Goal: Find contact information: Find contact information

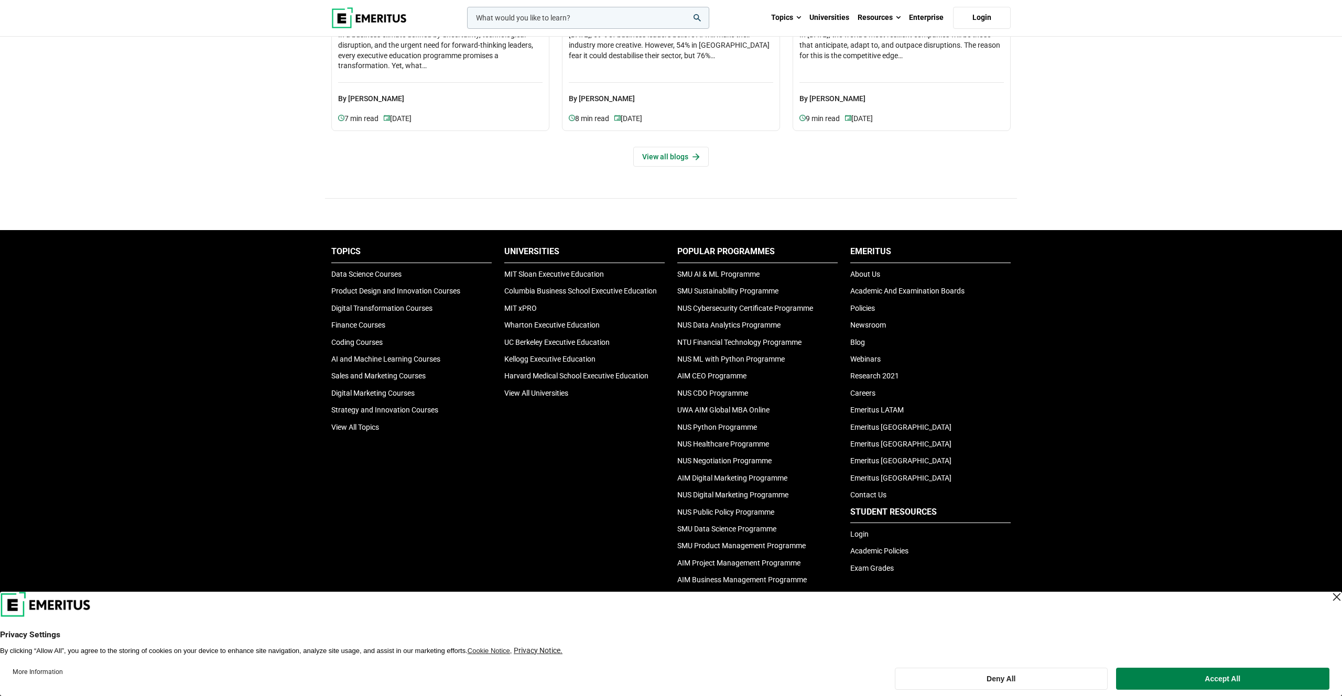
scroll to position [3422, 0]
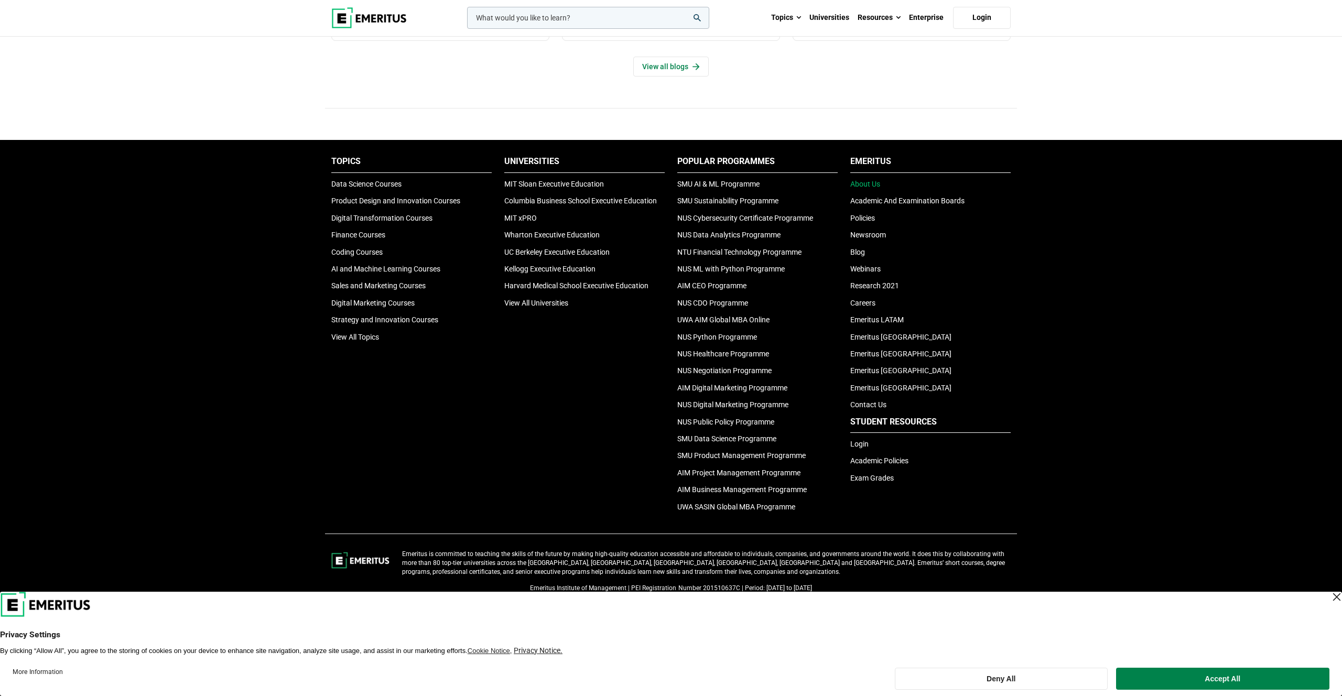
click at [870, 183] on link "About Us" at bounding box center [865, 184] width 30 height 8
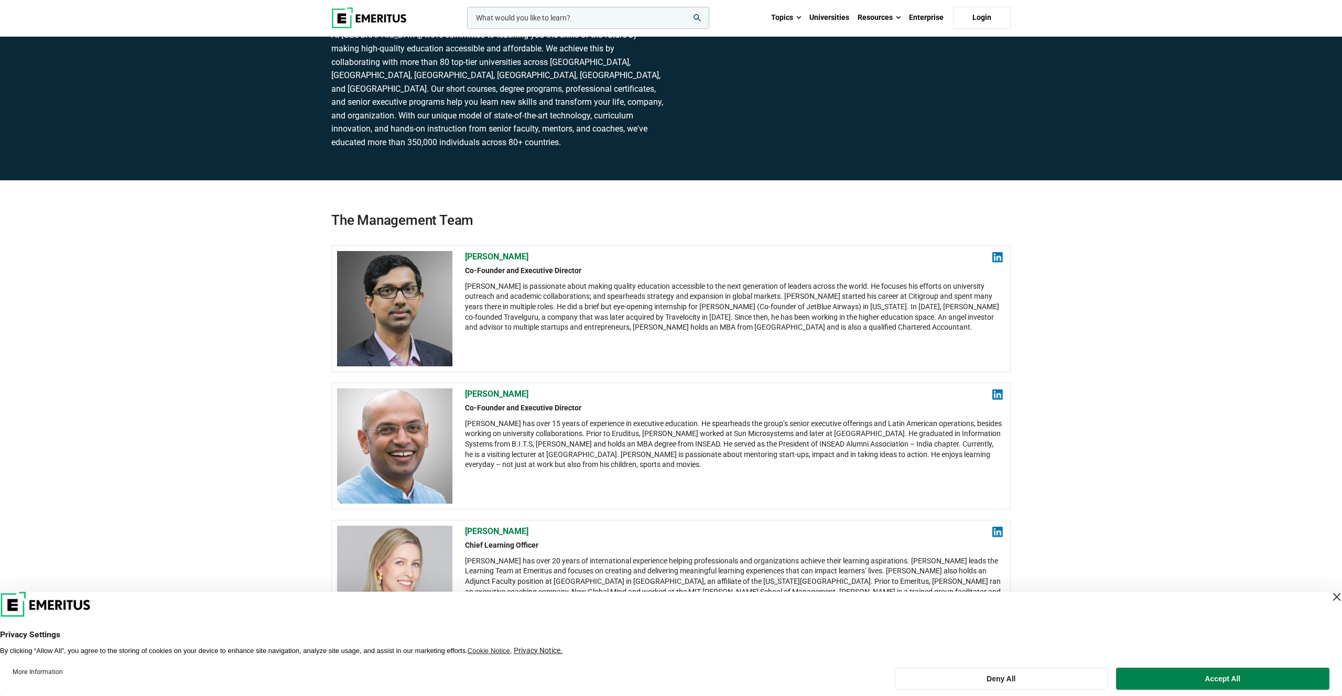
scroll to position [77, 0]
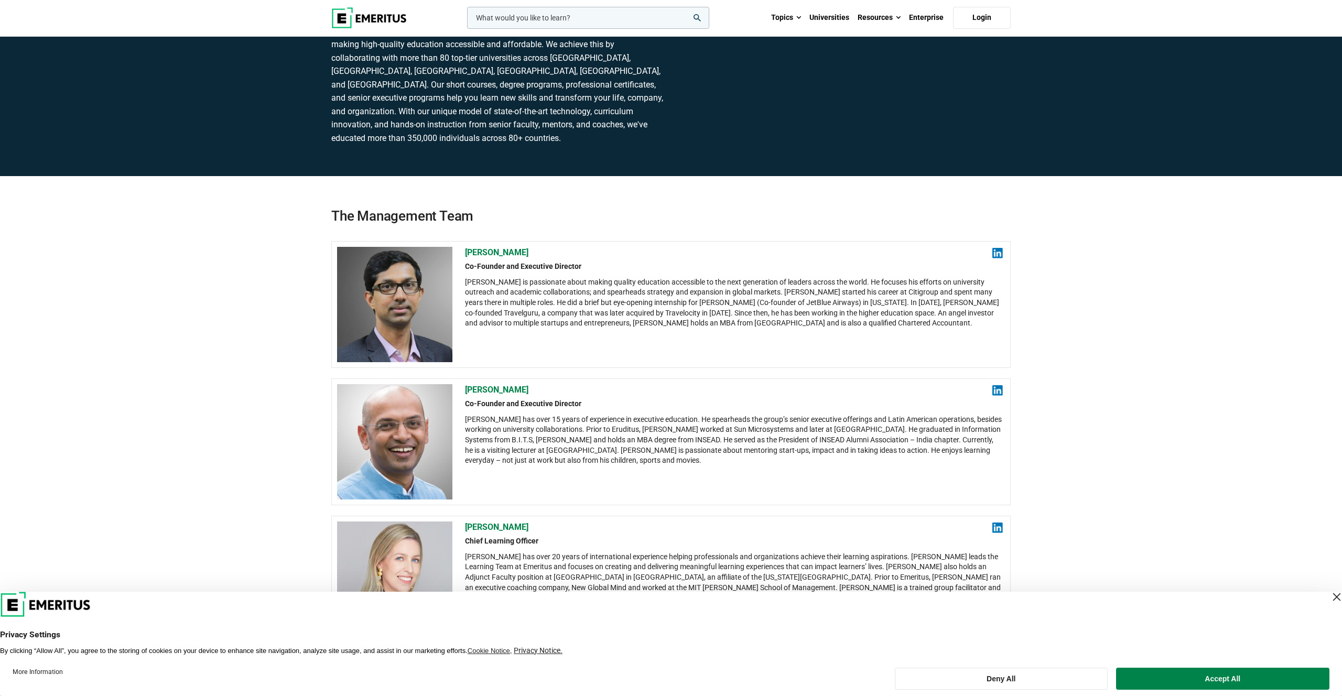
click at [509, 252] on h2 "Ashwin Damera" at bounding box center [734, 253] width 538 height 12
click at [538, 387] on h2 "Chaitanya Kalipatnapu" at bounding box center [734, 390] width 538 height 12
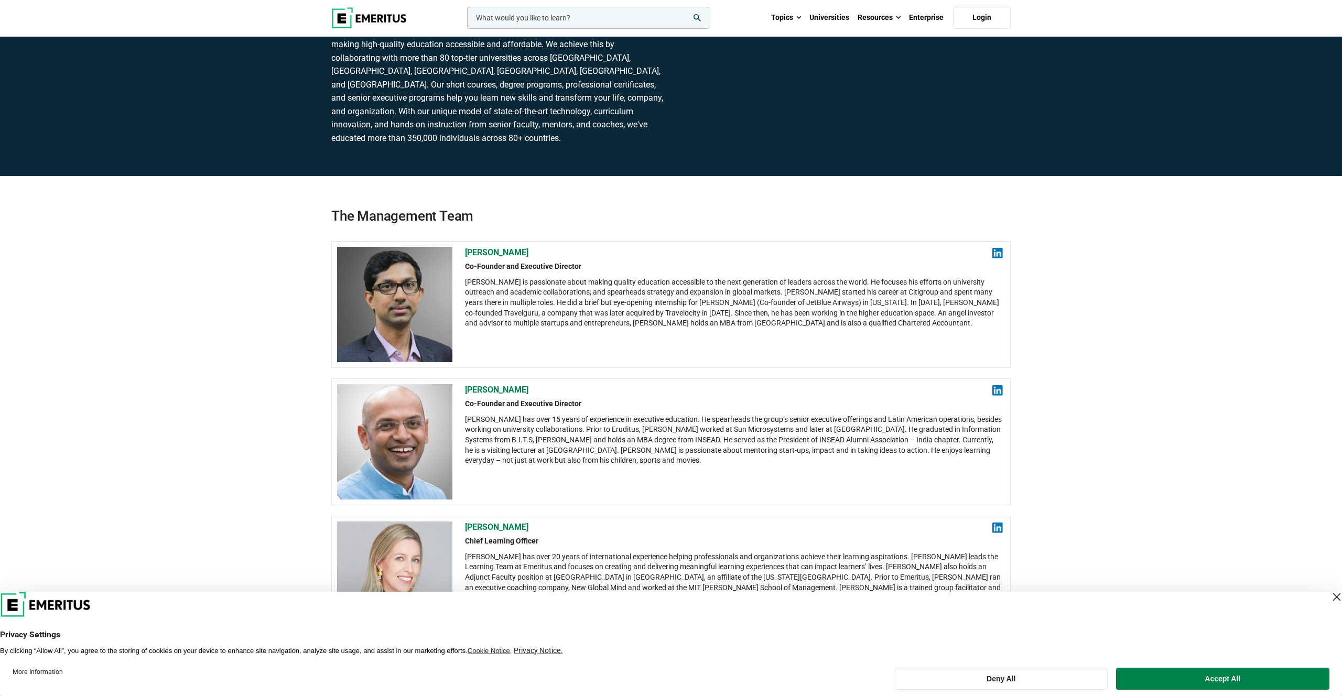
click at [538, 387] on h2 "Chaitanya Kalipatnapu" at bounding box center [734, 390] width 538 height 12
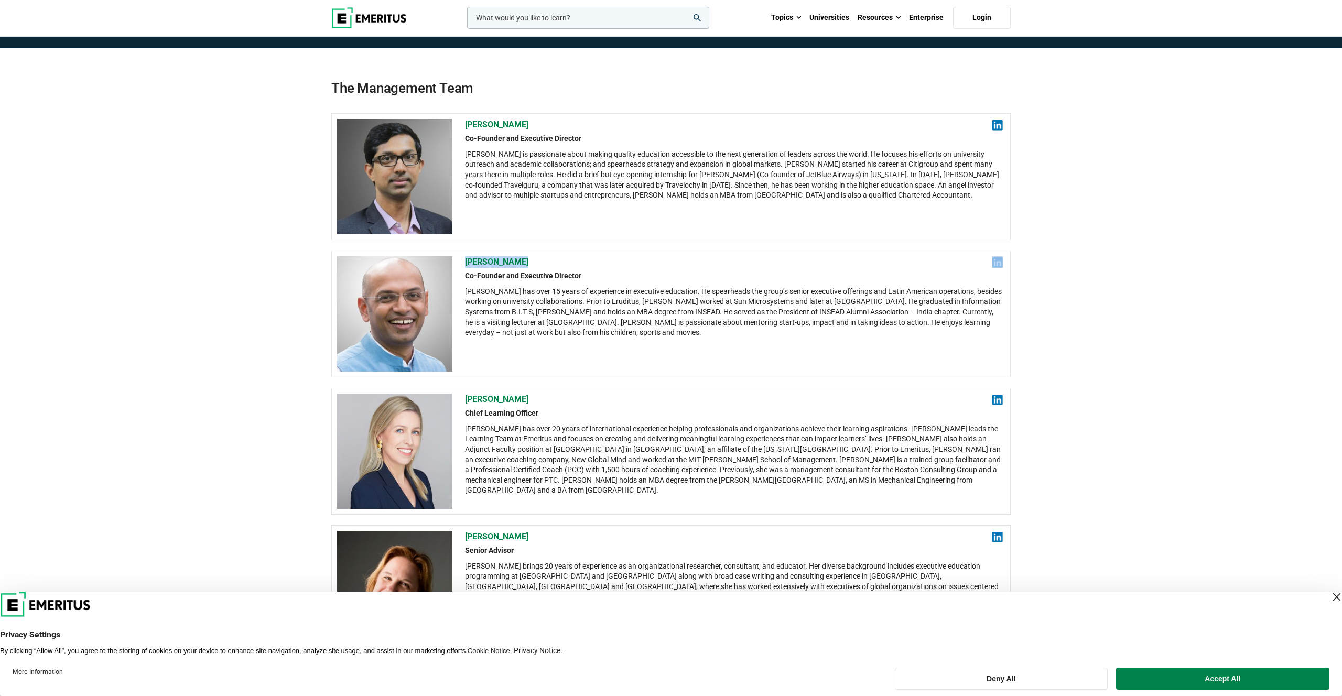
scroll to position [265, 0]
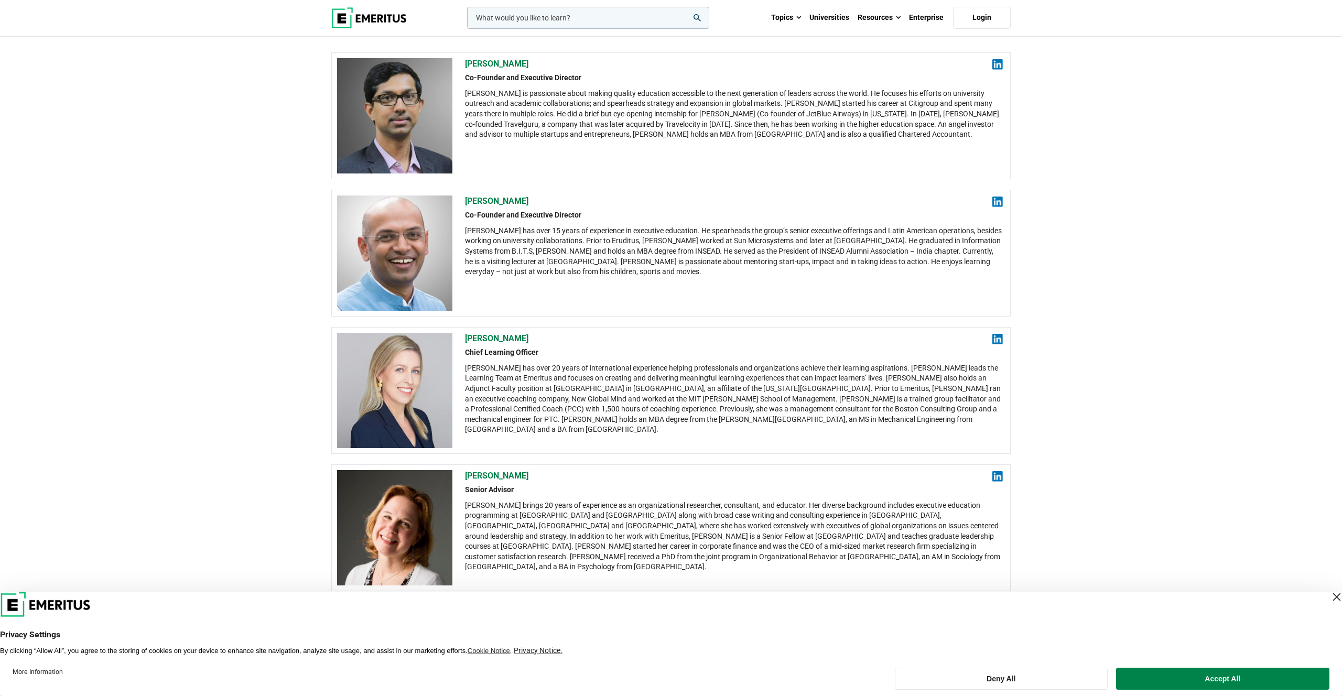
click at [510, 339] on h2 "Ashley Chiampo" at bounding box center [734, 339] width 538 height 12
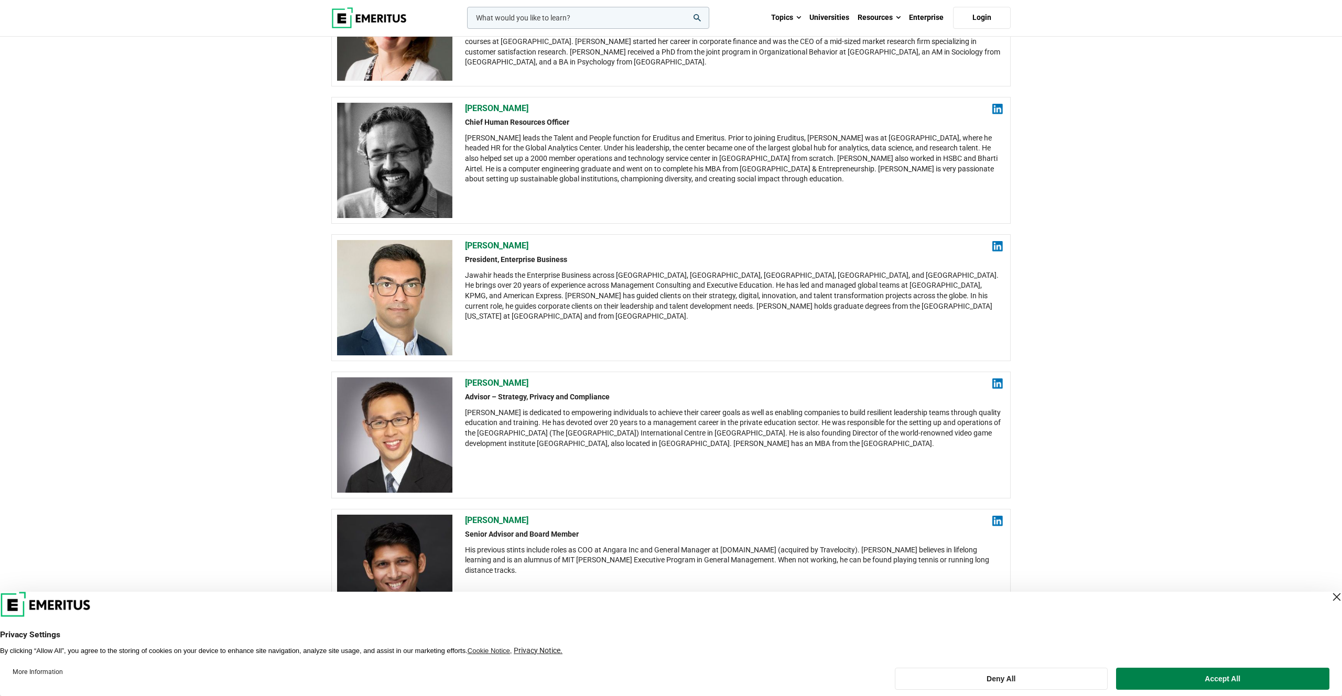
scroll to position [770, 0]
click at [486, 248] on h2 "Jawahir Morarji" at bounding box center [734, 247] width 538 height 12
click at [0, 0] on div "leadership marketing project management data science product management Topics …" at bounding box center [671, 628] width 1342 height 2797
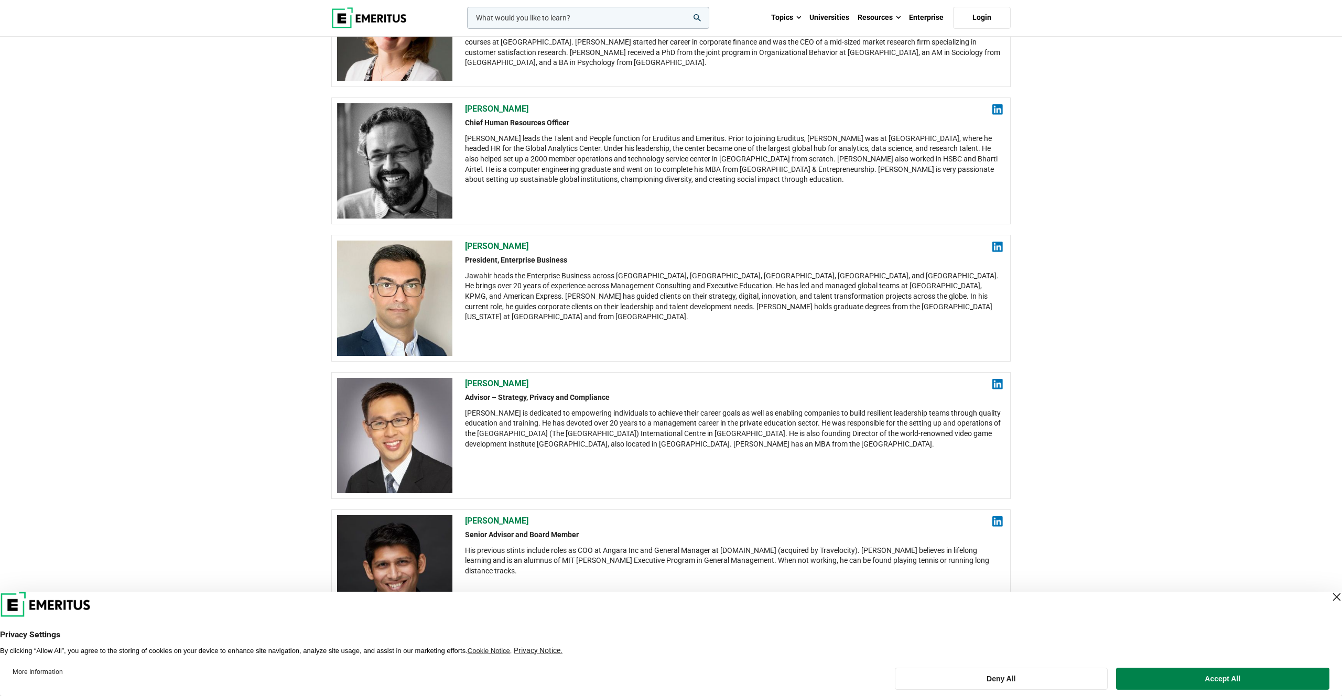
click at [231, 347] on div "About Us At Emeritus, we're committed to teaching you the skills of the future …" at bounding box center [671, 370] width 1342 height 2204
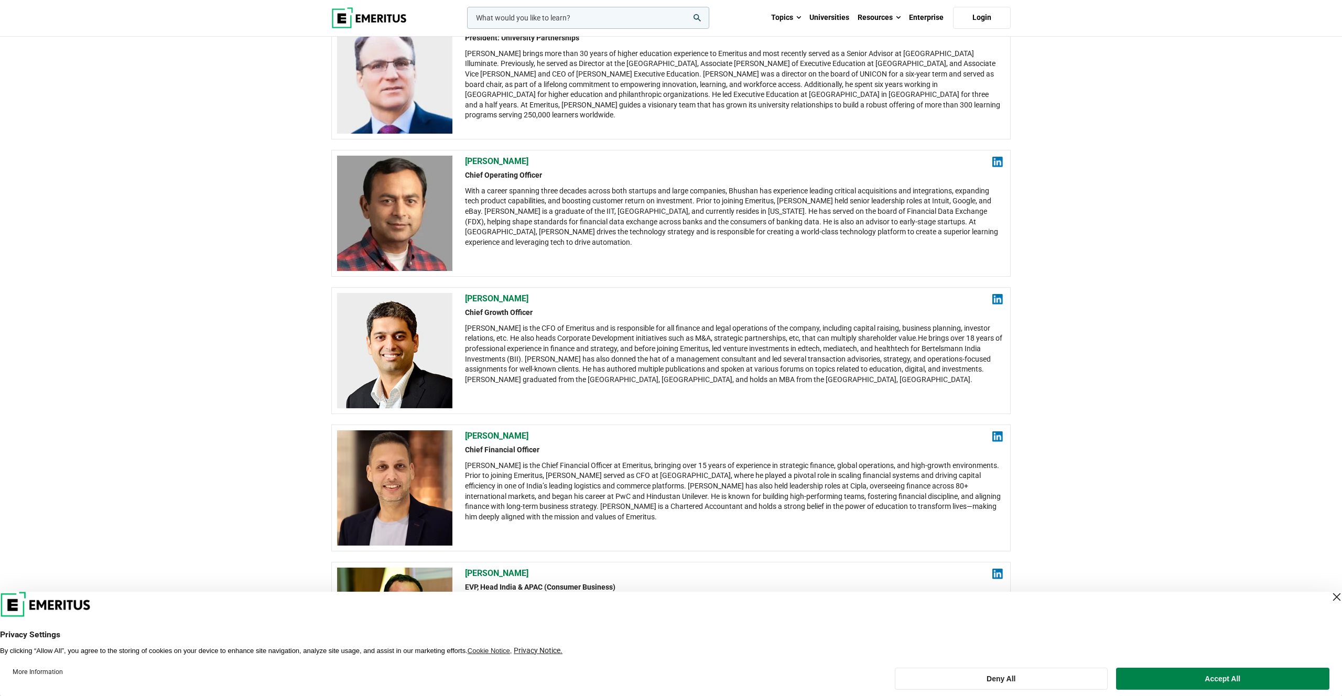
scroll to position [1542, 0]
click at [491, 298] on h2 "Pranjal Kumar" at bounding box center [734, 299] width 538 height 12
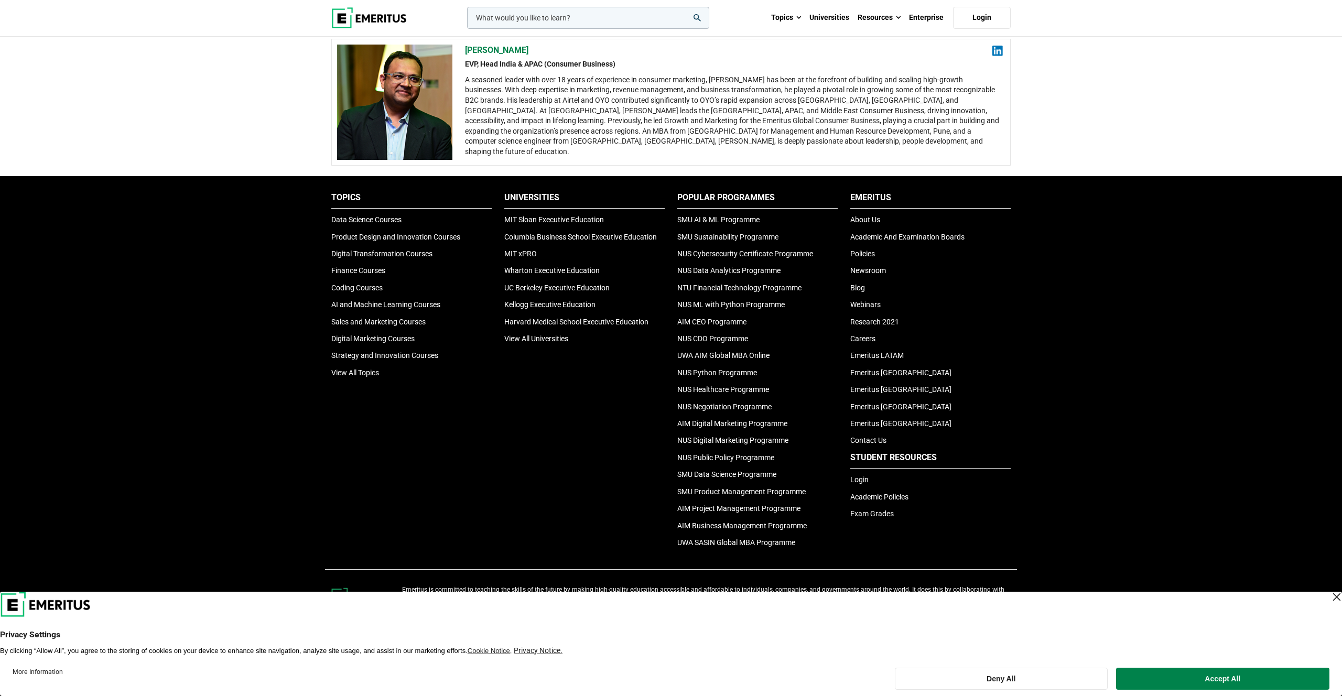
scroll to position [2101, 0]
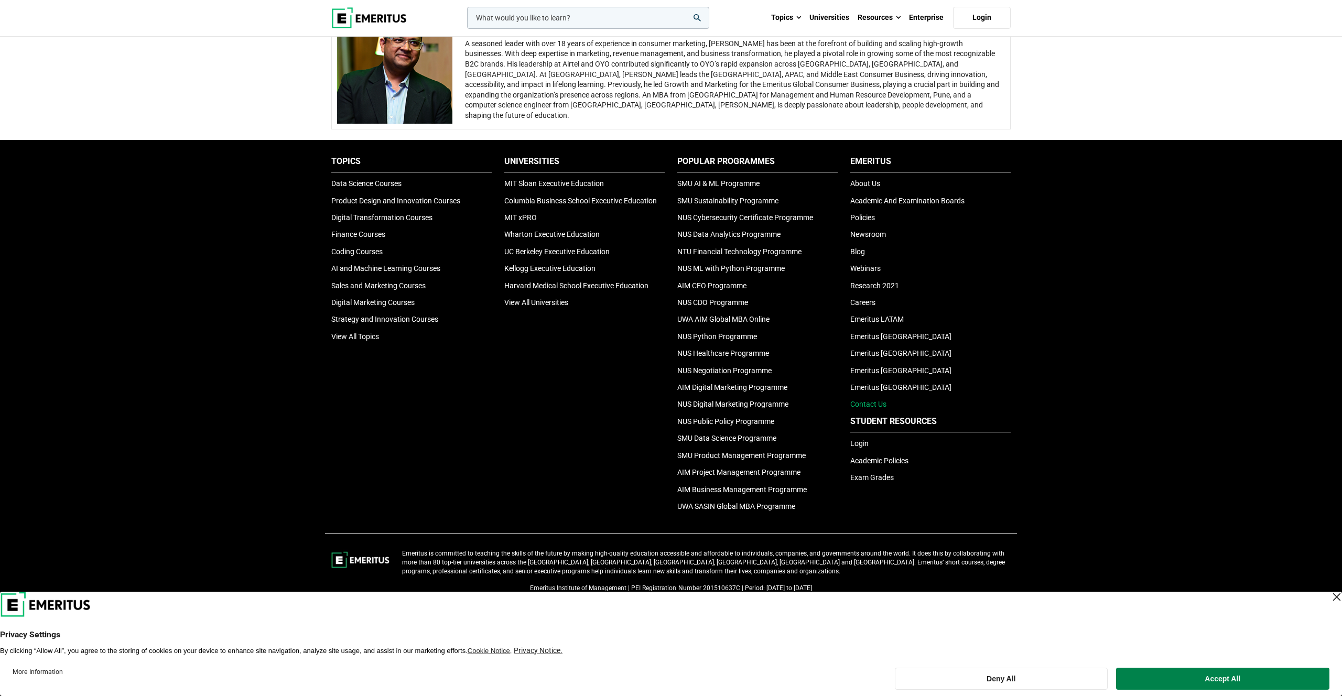
click at [855, 408] on link "Contact Us" at bounding box center [868, 404] width 36 height 8
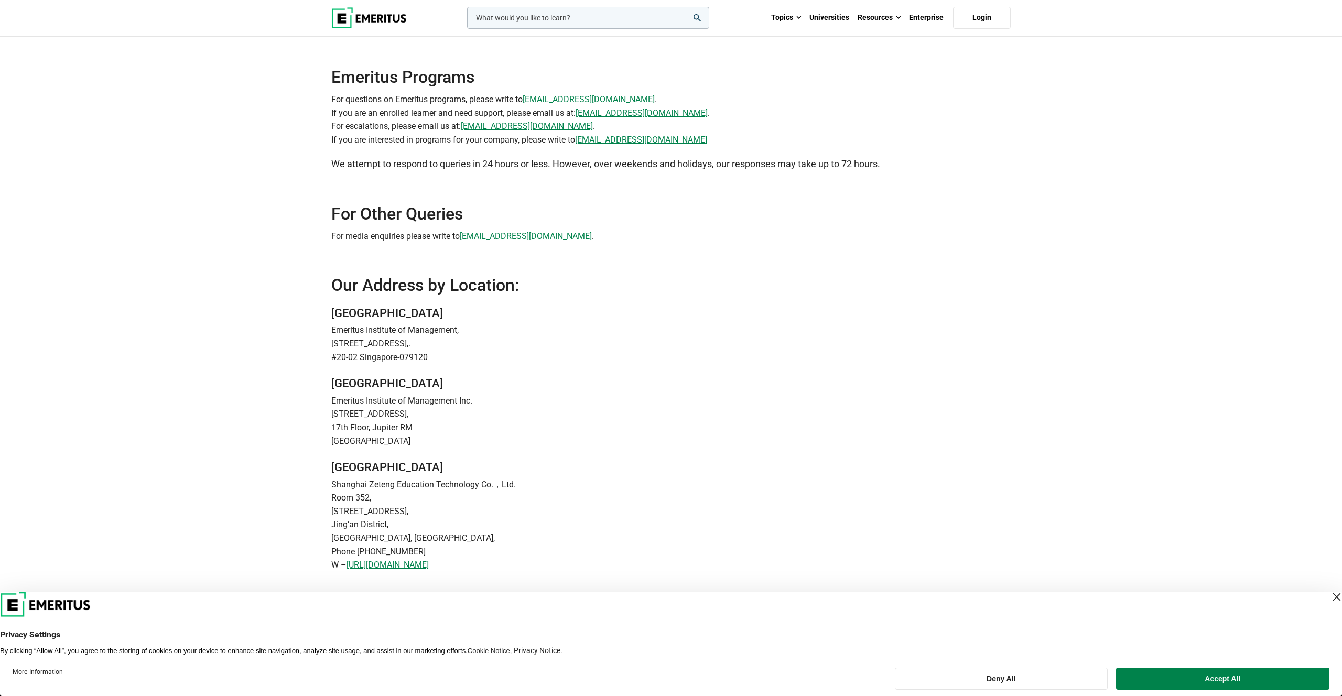
scroll to position [99, 0]
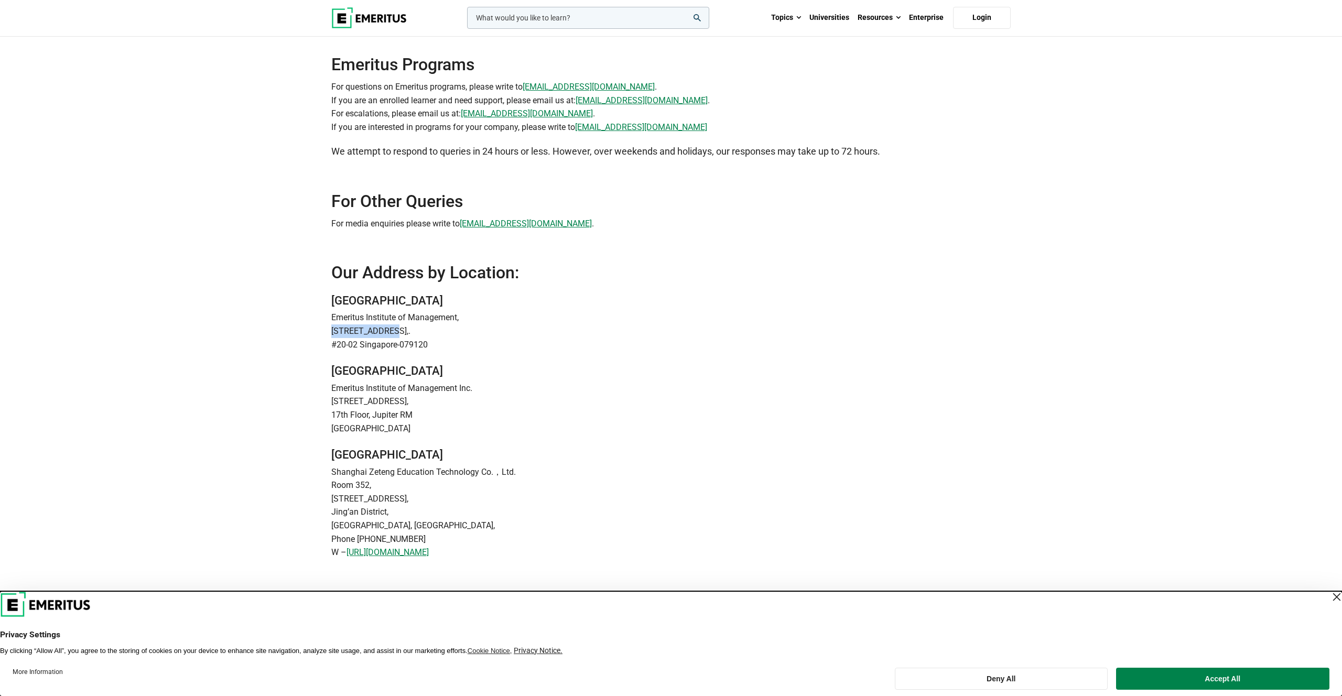
drag, startPoint x: 330, startPoint y: 331, endPoint x: 391, endPoint y: 329, distance: 61.4
click at [391, 329] on div "Singapore Emeritus Institute of Management, 78 Shenton Way,. #20-02 Singapore-0…" at bounding box center [671, 427] width 692 height 266
click at [0, 0] on div "leadership marketing project management data science product management Topics …" at bounding box center [671, 524] width 1342 height 1246
